Goal: Check status: Check status

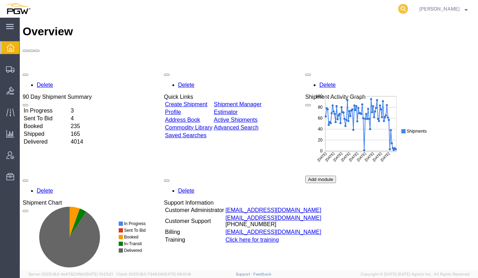
click at [408, 10] on icon at bounding box center [403, 9] width 10 height 10
paste input "56567452"
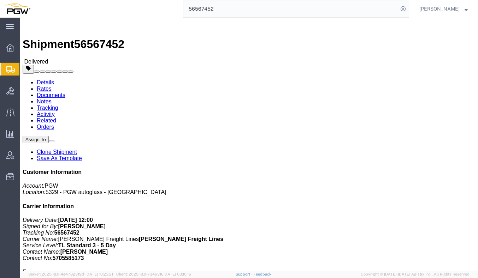
click link "Documents"
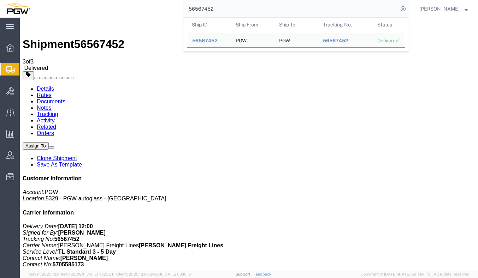
click at [240, 8] on input "56567452" at bounding box center [290, 8] width 215 height 17
drag, startPoint x: 252, startPoint y: 8, endPoint x: 96, endPoint y: 0, distance: 156.3
click at [98, 1] on div "56567452 Ship ID Ship From Ship To Tracking Nu. Status Ship ID 56567452 Ship Fr…" at bounding box center [222, 9] width 374 height 18
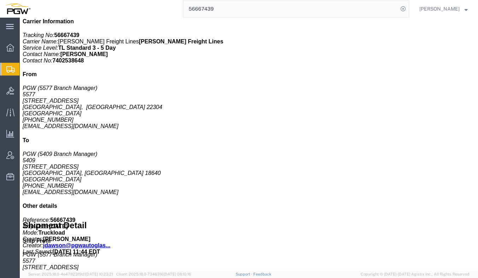
scroll to position [148, 0]
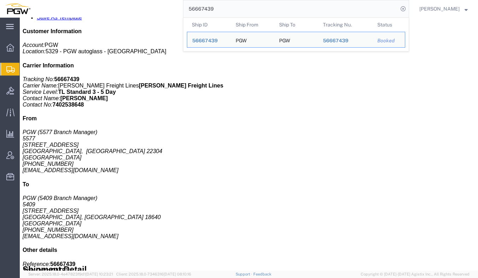
click at [272, 13] on input "56667439" at bounding box center [290, 8] width 215 height 17
drag, startPoint x: 254, startPoint y: 10, endPoint x: 18, endPoint y: 12, distance: 235.6
click at [89, 12] on div "56667439 Ship ID Ship From Ship To Tracking Nu. Status Ship ID 56667439 Ship Fr…" at bounding box center [222, 9] width 374 height 18
paste input "567452"
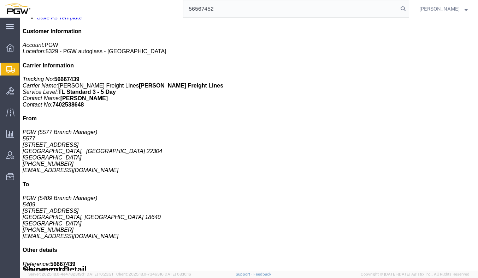
type input "56567452"
